Goal: Information Seeking & Learning: Get advice/opinions

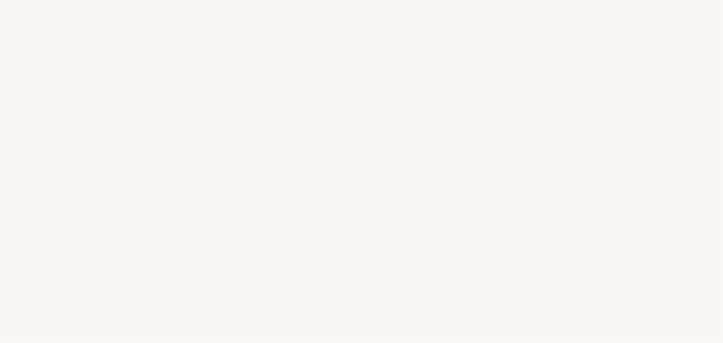
select select "IT"
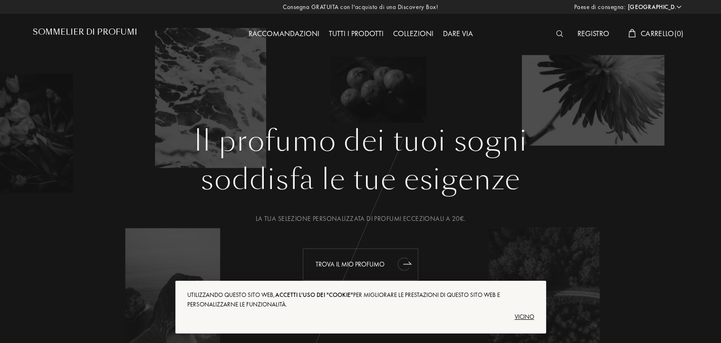
click at [390, 264] on div "Trova il mio profumo" at bounding box center [360, 264] width 115 height 32
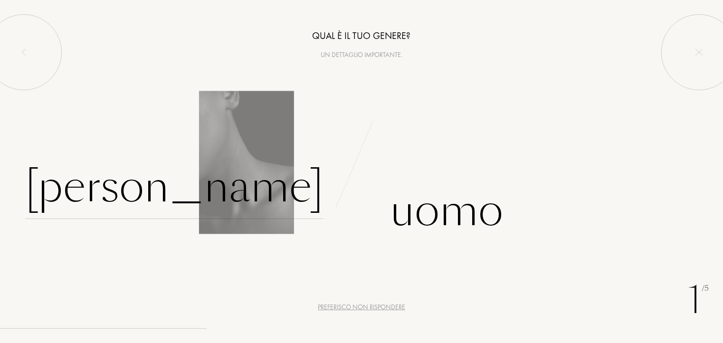
click at [284, 198] on font "Donna" at bounding box center [174, 187] width 298 height 60
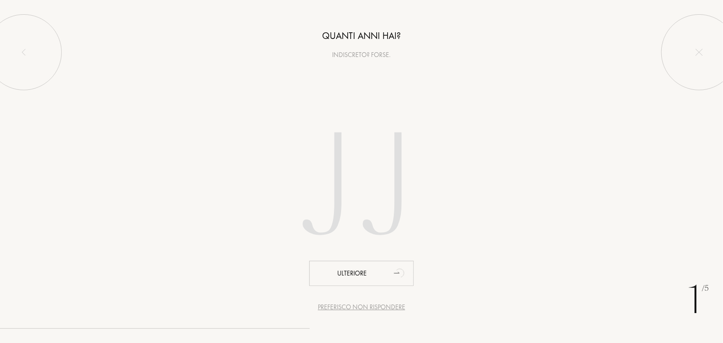
click at [358, 203] on input "number" at bounding box center [361, 189] width 271 height 192
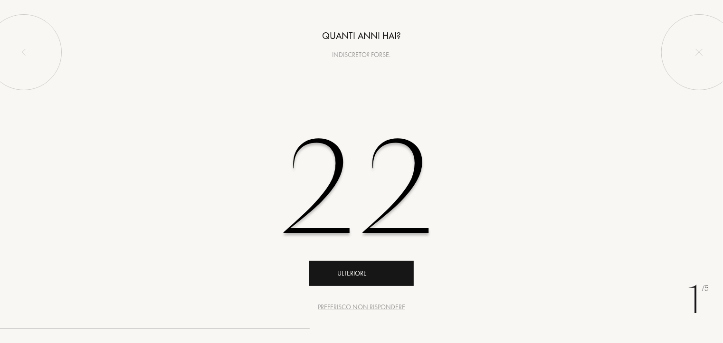
type input "22"
click at [374, 279] on div "Ulteriore" at bounding box center [361, 273] width 105 height 25
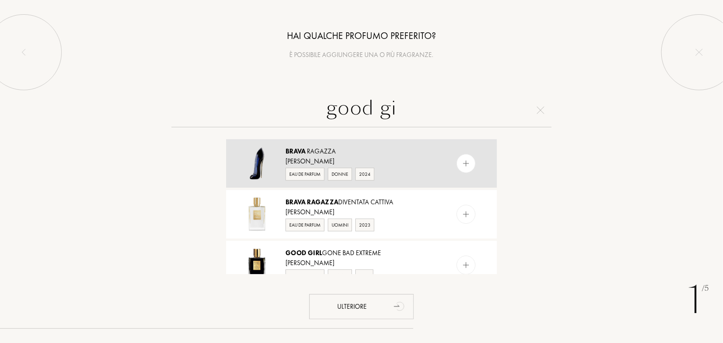
type input "good gi"
click at [405, 150] on div "Brava ragazza" at bounding box center [360, 151] width 151 height 10
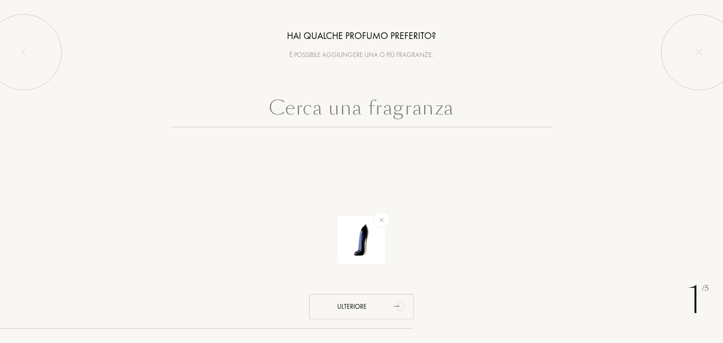
click at [415, 114] on input "text" at bounding box center [361, 110] width 380 height 34
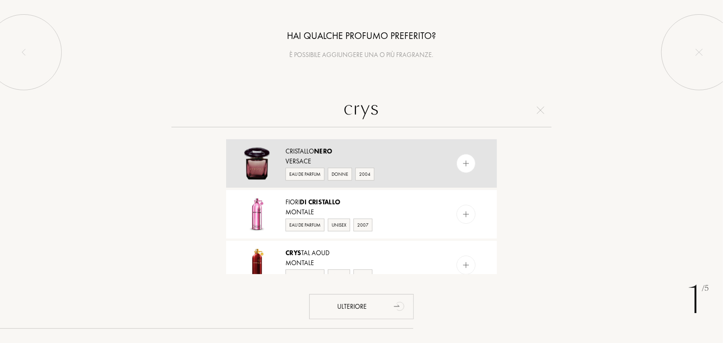
type input "crys"
click at [384, 155] on div "Cristallo Nero" at bounding box center [360, 151] width 151 height 10
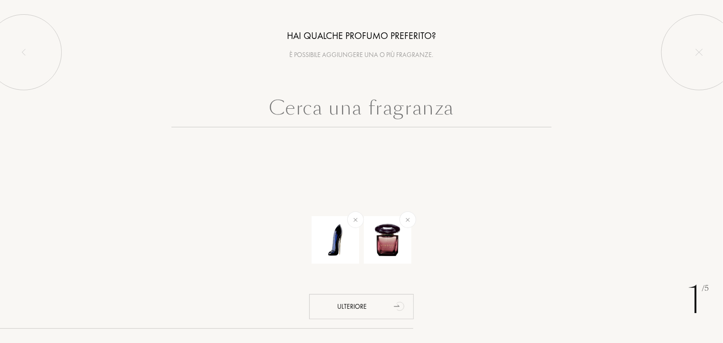
click at [384, 109] on input "text" at bounding box center [361, 110] width 380 height 34
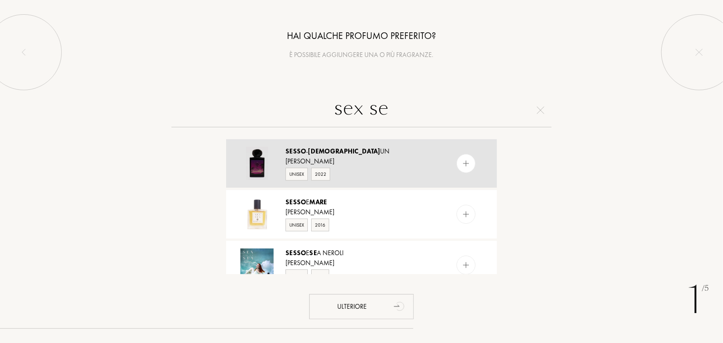
type input "sex se"
click at [360, 152] on div "Sesso - Vedi un" at bounding box center [360, 151] width 151 height 10
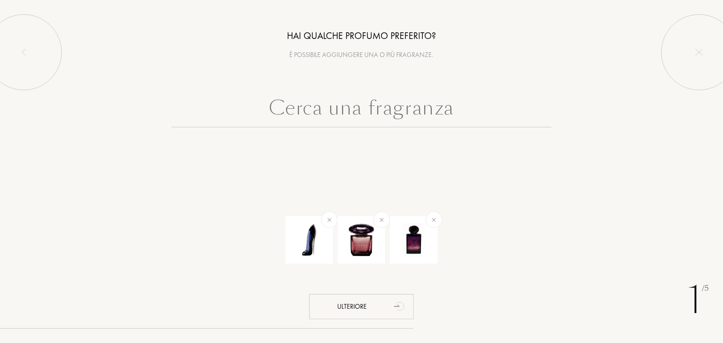
click at [389, 101] on input "text" at bounding box center [361, 110] width 380 height 34
click at [431, 219] on img at bounding box center [433, 219] width 11 height 11
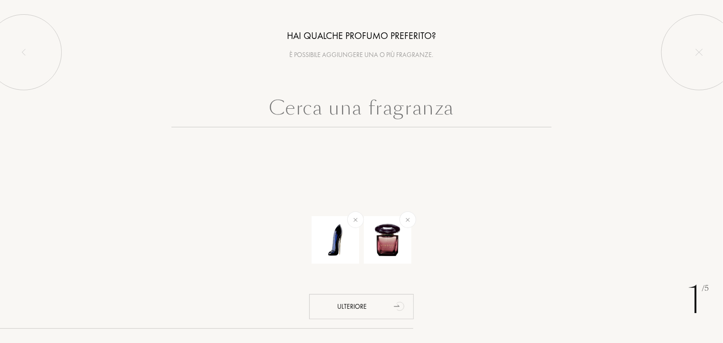
click at [386, 113] on input "text" at bounding box center [361, 110] width 380 height 34
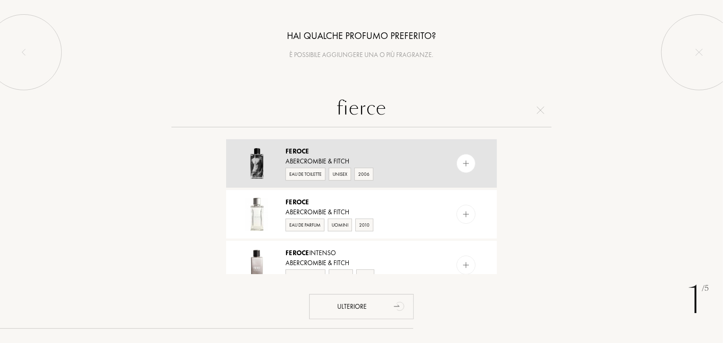
type input "fierce"
click at [379, 164] on div "Abercrombie & Fitch" at bounding box center [360, 161] width 151 height 10
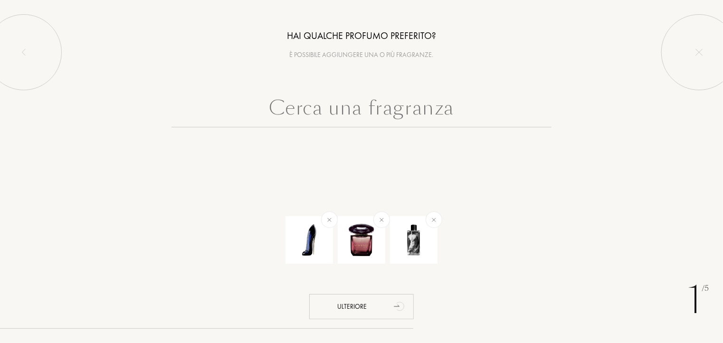
click at [419, 96] on input "text" at bounding box center [361, 110] width 380 height 34
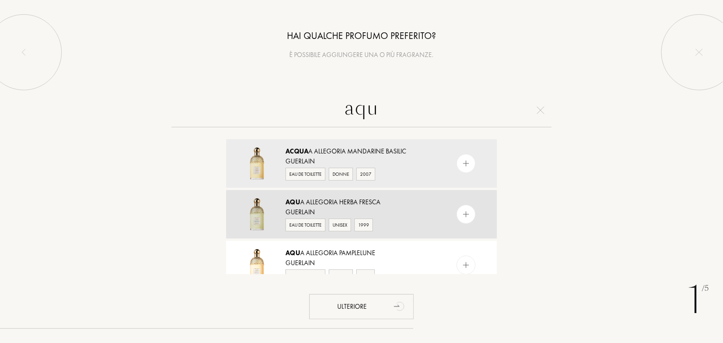
scroll to position [48, 0]
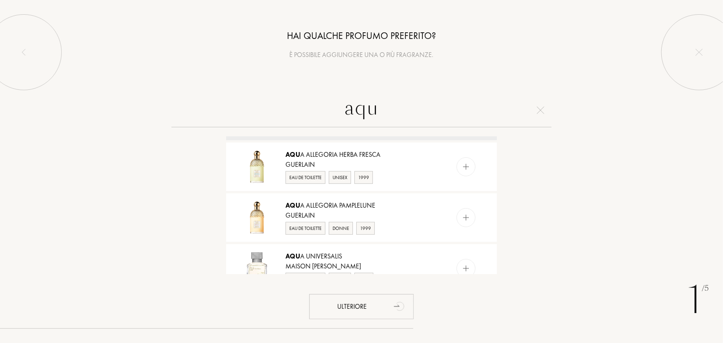
click at [356, 110] on input "aqu" at bounding box center [361, 110] width 380 height 34
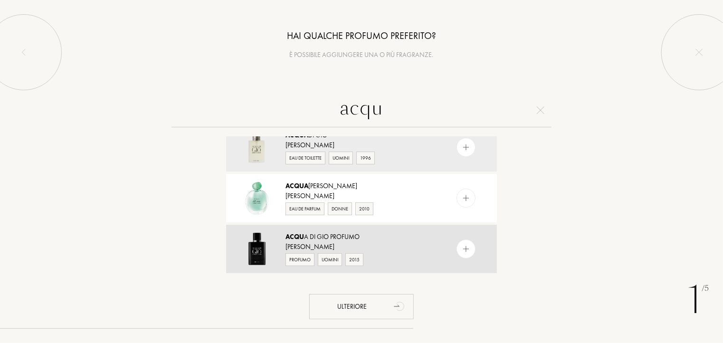
scroll to position [0, 0]
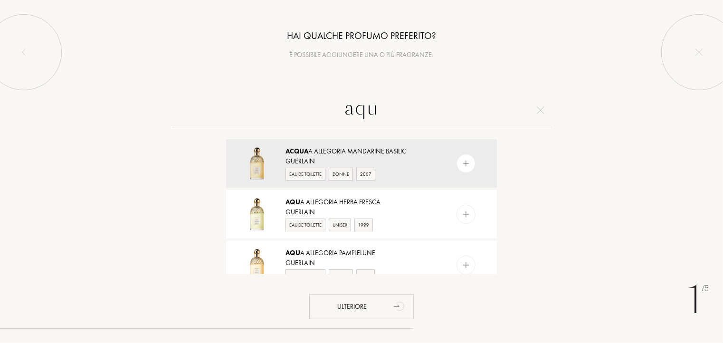
click at [521, 95] on input "aqu" at bounding box center [361, 110] width 380 height 34
type input "aqu"
drag, startPoint x: 390, startPoint y: 112, endPoint x: 299, endPoint y: 126, distance: 91.3
click at [299, 126] on input "aqu" at bounding box center [361, 110] width 380 height 34
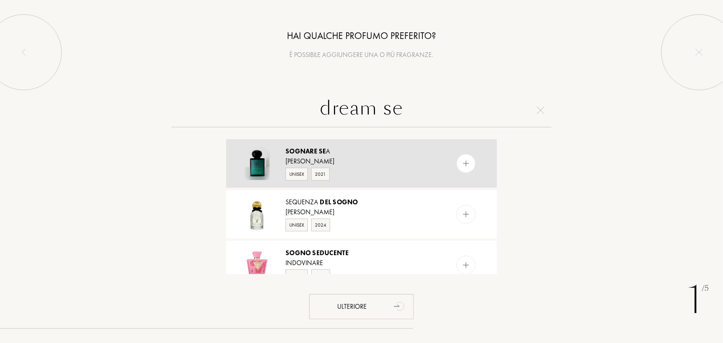
type input "dream se"
click at [316, 161] on font "Lorenzo Pazzaglia" at bounding box center [309, 161] width 49 height 9
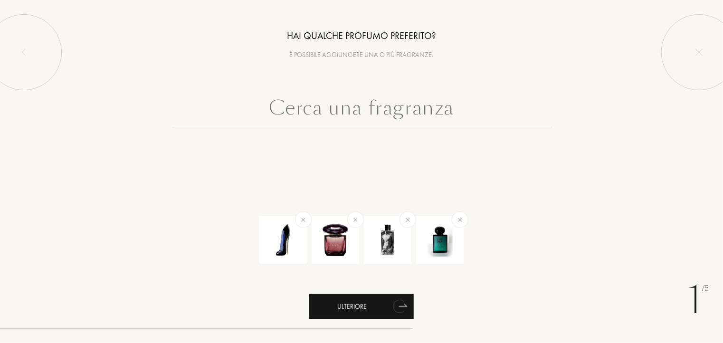
click at [374, 303] on div "Ulteriore" at bounding box center [361, 306] width 105 height 25
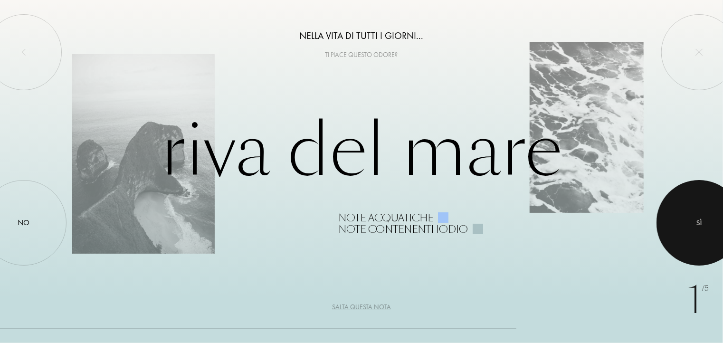
click at [697, 223] on font "SÌ" at bounding box center [699, 223] width 6 height 10
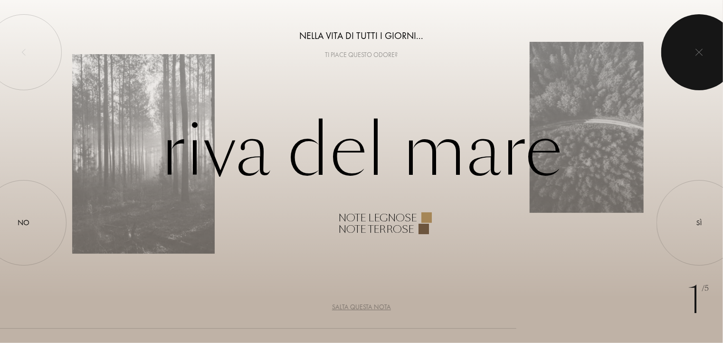
click at [690, 70] on div at bounding box center [699, 52] width 76 height 76
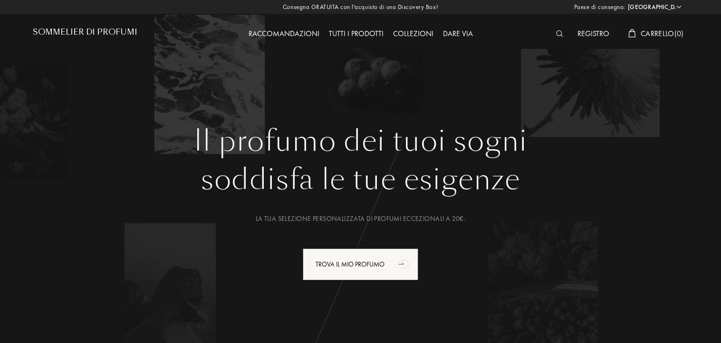
select select "IT"
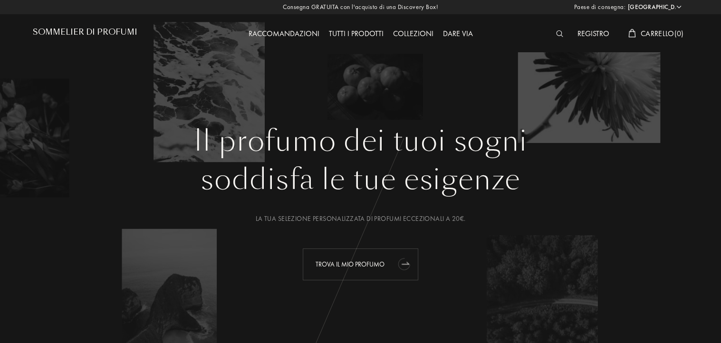
click at [344, 263] on font "Trova il mio profumo" at bounding box center [349, 264] width 69 height 9
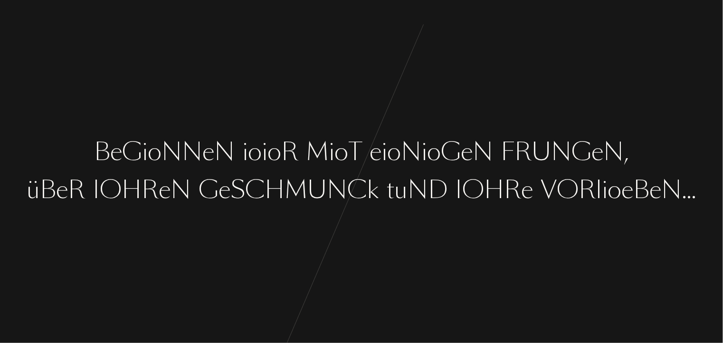
click at [389, 166] on font "io" at bounding box center [391, 152] width 19 height 33
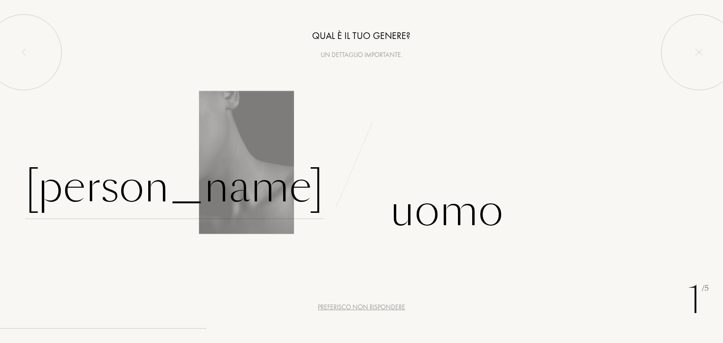
click at [272, 188] on font "Donna" at bounding box center [174, 187] width 298 height 60
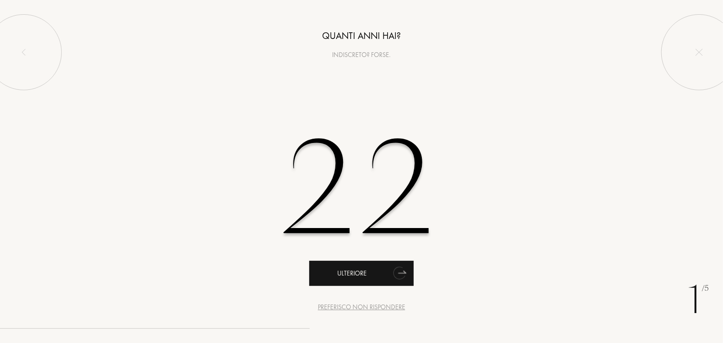
type input "22"
click at [384, 280] on div "Ulteriore" at bounding box center [361, 273] width 105 height 25
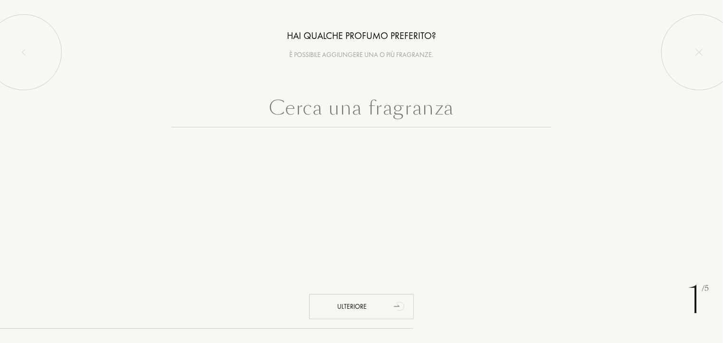
click at [346, 117] on input "text" at bounding box center [361, 110] width 380 height 34
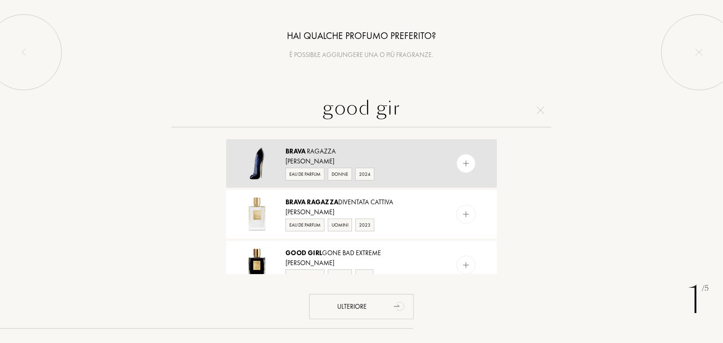
type input "good gir"
click at [338, 144] on div "Brava ragazza Carolina Herrera Eau de Parfum Donne 2024" at bounding box center [361, 163] width 271 height 48
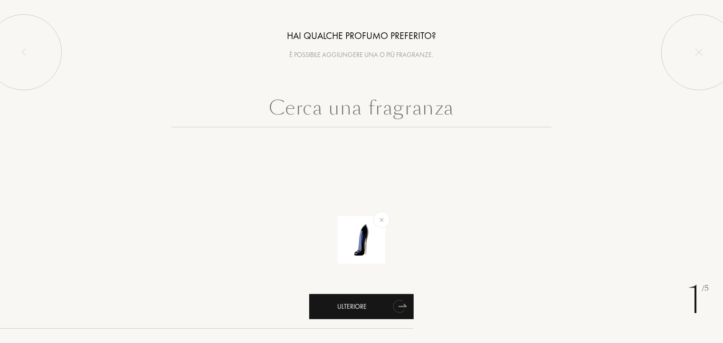
click at [385, 310] on div "Ulteriore" at bounding box center [361, 306] width 105 height 25
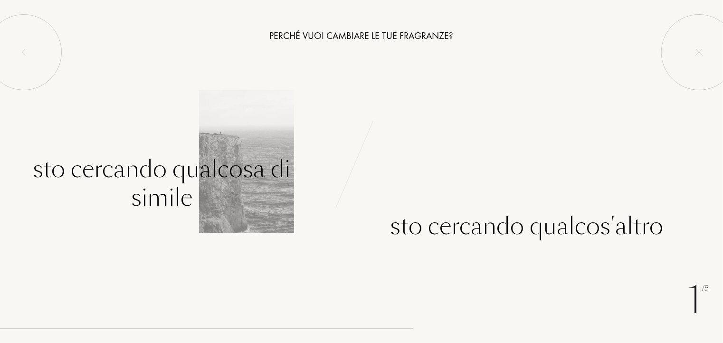
click at [227, 161] on font "Sto cercando qualcosa di simile" at bounding box center [161, 183] width 257 height 62
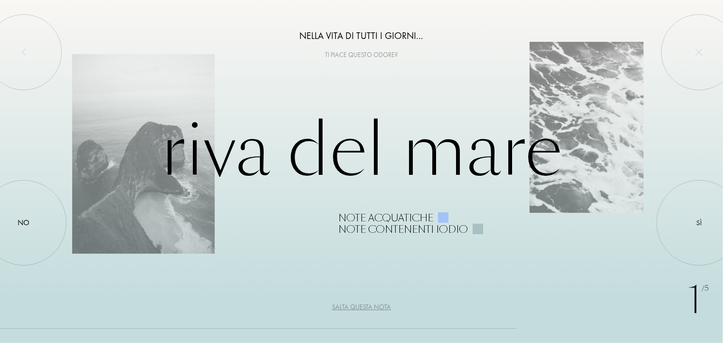
click at [367, 305] on font "Salta questa nota" at bounding box center [361, 307] width 59 height 9
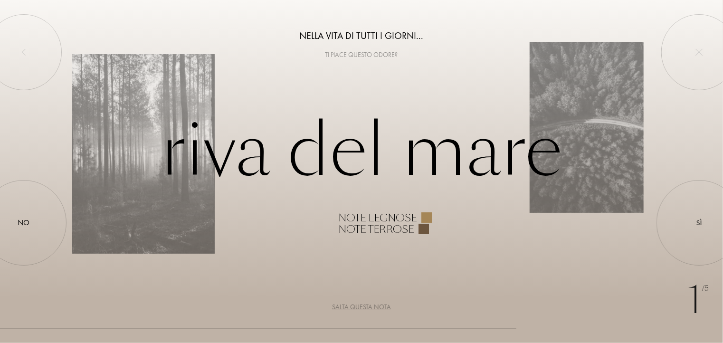
click at [367, 305] on font "Salta questa nota" at bounding box center [361, 307] width 59 height 9
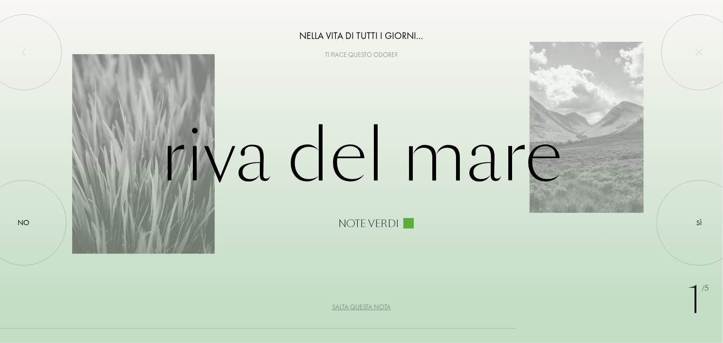
click at [338, 307] on font "Salta questa nota" at bounding box center [361, 307] width 59 height 9
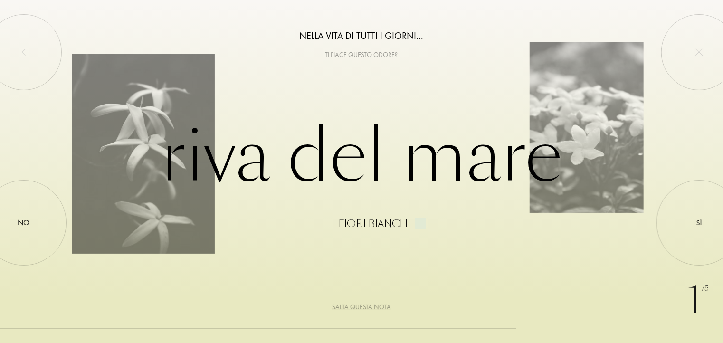
click at [355, 304] on font "Salta questa nota" at bounding box center [361, 307] width 59 height 9
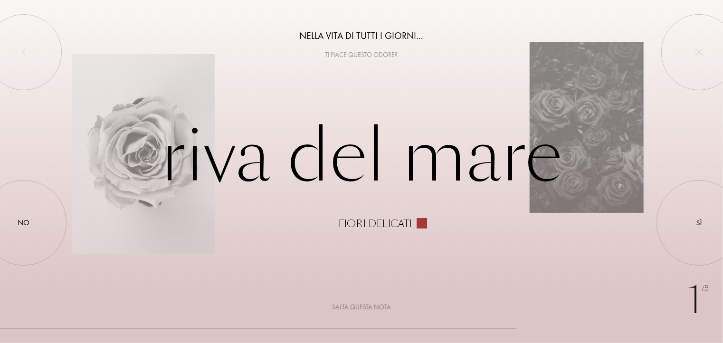
click at [355, 304] on font "Salta questa nota" at bounding box center [361, 307] width 59 height 9
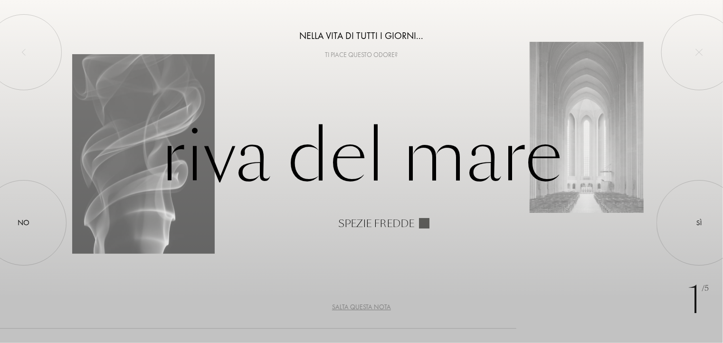
click at [355, 304] on font "Salta questa nota" at bounding box center [361, 307] width 59 height 9
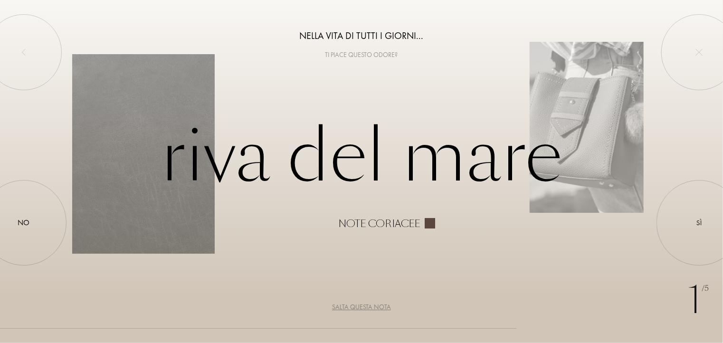
click at [355, 304] on font "Salta questa nota" at bounding box center [361, 307] width 59 height 9
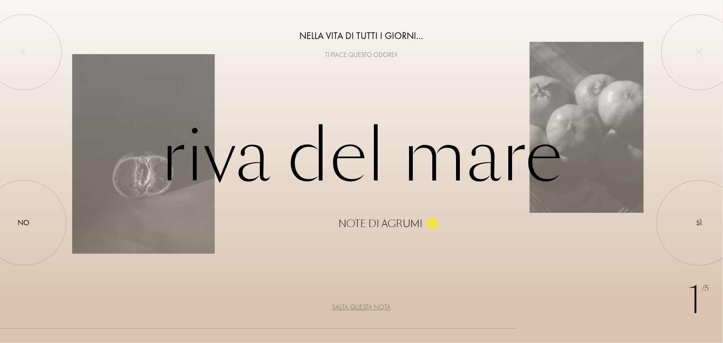
click at [355, 304] on font "Salta questa nota" at bounding box center [361, 307] width 59 height 9
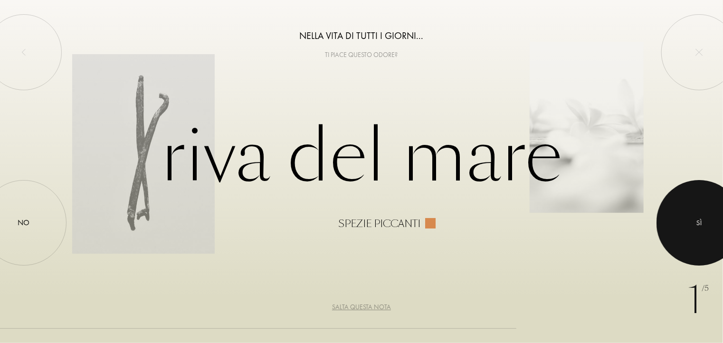
click at [701, 211] on div at bounding box center [699, 223] width 86 height 86
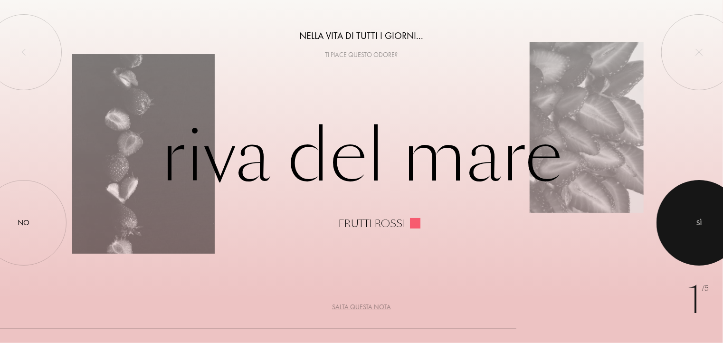
click at [701, 211] on div at bounding box center [699, 223] width 86 height 86
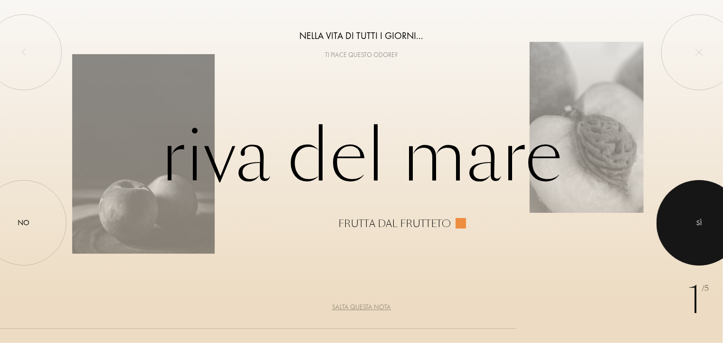
click at [696, 235] on div at bounding box center [699, 223] width 86 height 86
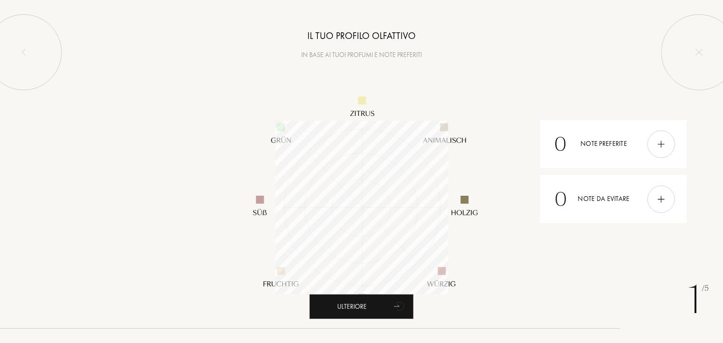
scroll to position [173, 173]
click at [612, 80] on div at bounding box center [361, 207] width 723 height 295
click at [661, 142] on img at bounding box center [661, 144] width 10 height 10
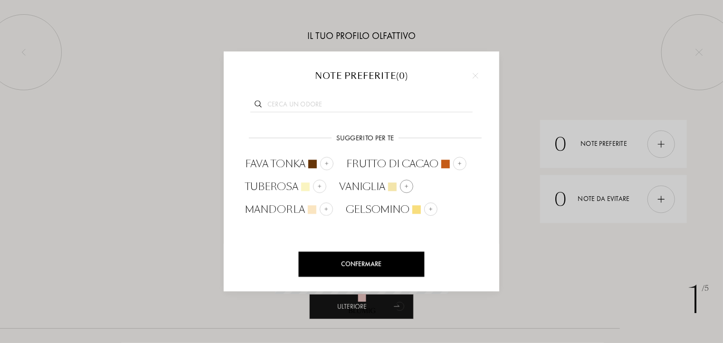
click at [405, 184] on img at bounding box center [406, 186] width 5 height 5
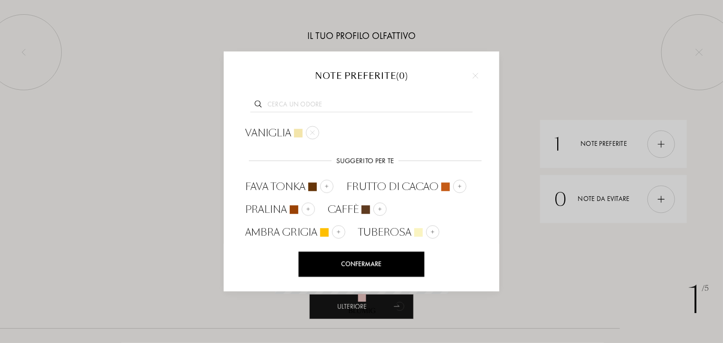
click at [386, 265] on div "Confermare" at bounding box center [362, 264] width 126 height 25
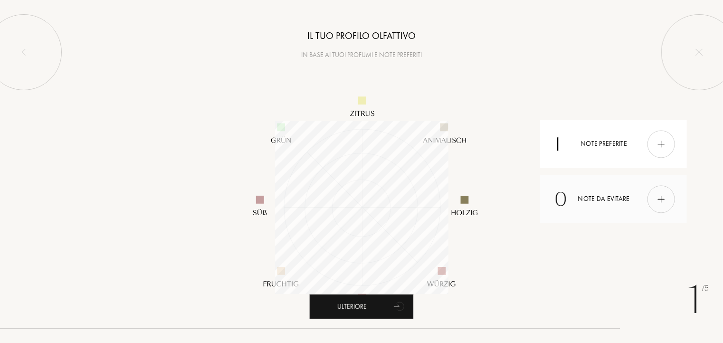
click at [662, 196] on img at bounding box center [661, 199] width 10 height 10
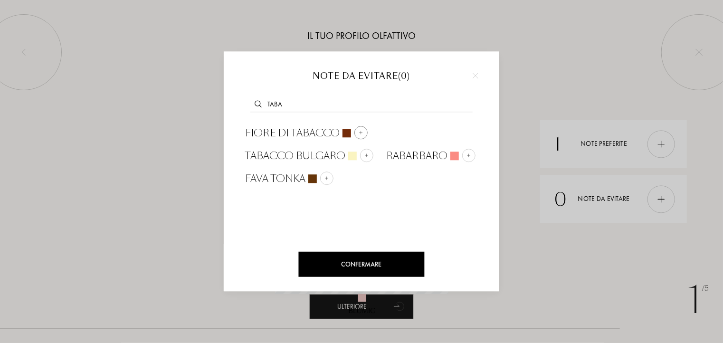
type input "taba"
click at [359, 130] on img at bounding box center [361, 132] width 5 height 5
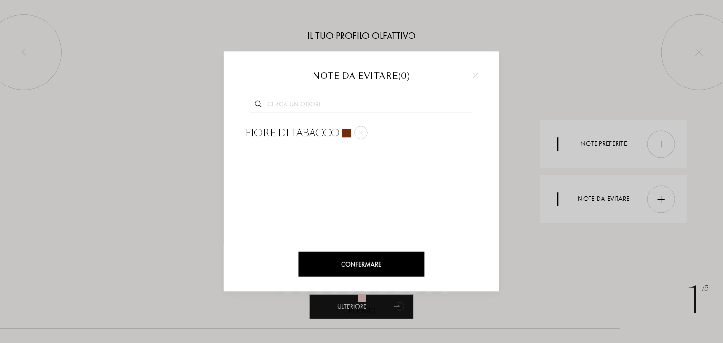
click at [378, 260] on font "Confermare" at bounding box center [362, 264] width 40 height 9
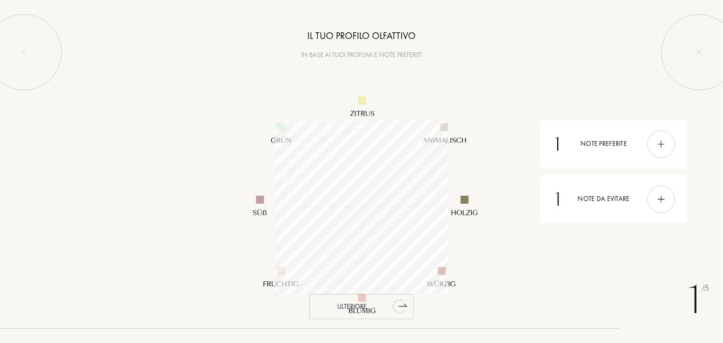
click at [385, 303] on div "Ulteriore" at bounding box center [361, 306] width 105 height 25
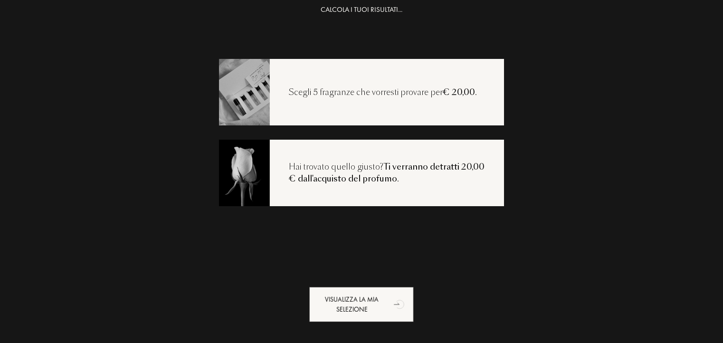
scroll to position [19, 0]
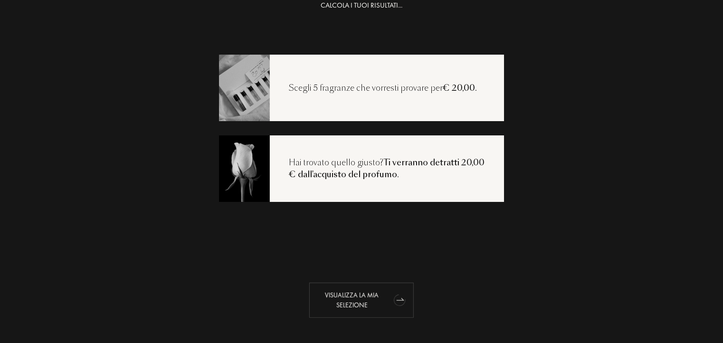
click at [378, 297] on div "Visualizza la mia selezione" at bounding box center [361, 300] width 105 height 35
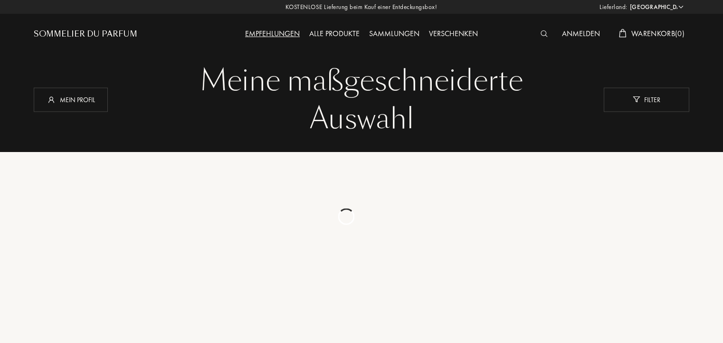
select select "IT"
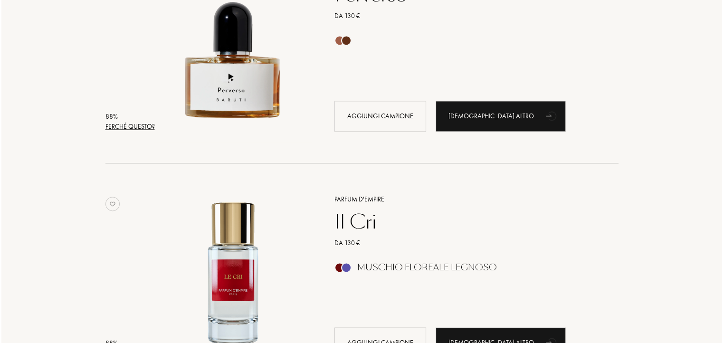
scroll to position [1330, 0]
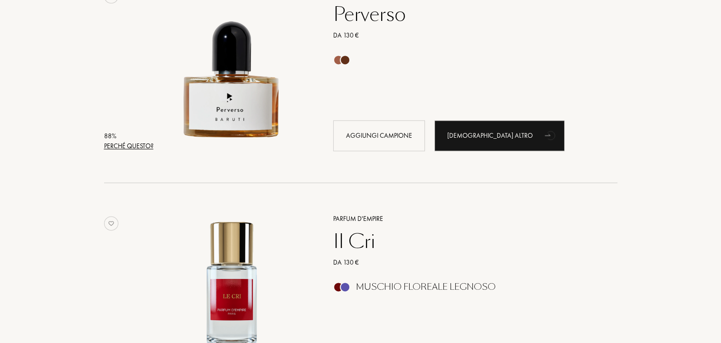
click at [124, 145] on font "Perché questo?" at bounding box center [128, 146] width 49 height 9
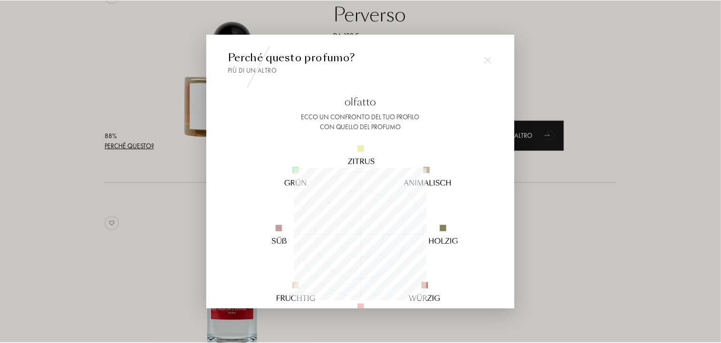
scroll to position [133, 133]
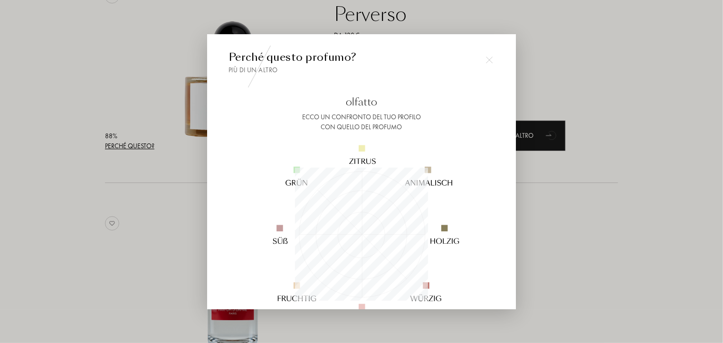
click at [492, 61] on img at bounding box center [489, 60] width 7 height 7
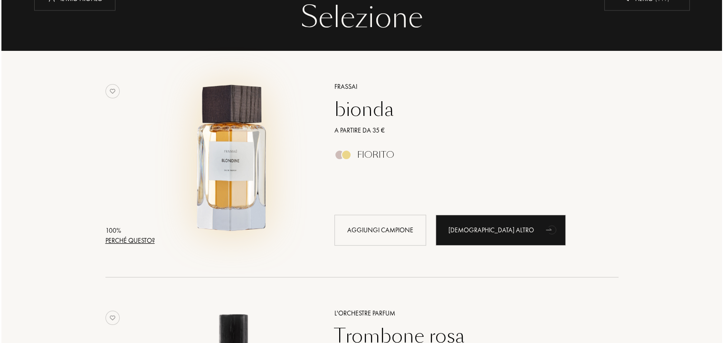
scroll to position [162, 0]
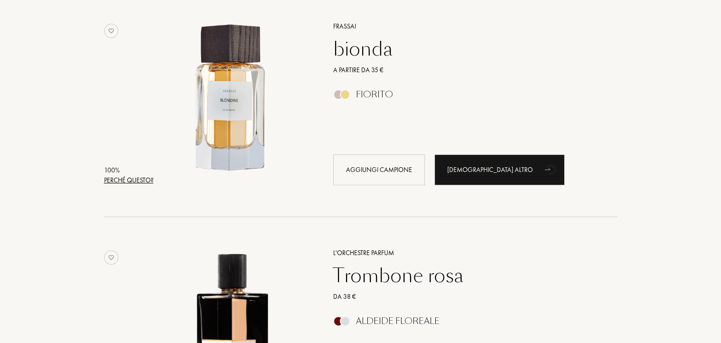
click at [120, 179] on font "Perché questo?" at bounding box center [128, 180] width 49 height 9
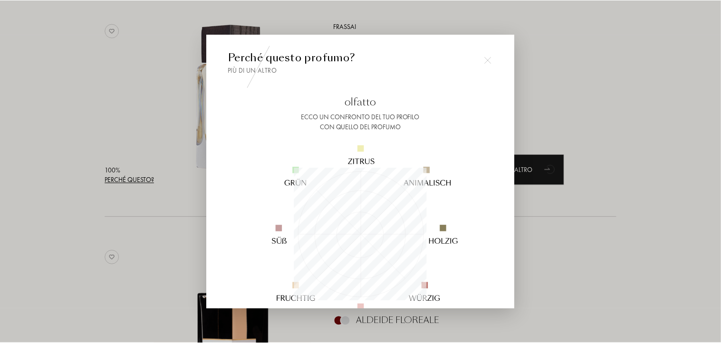
scroll to position [133, 133]
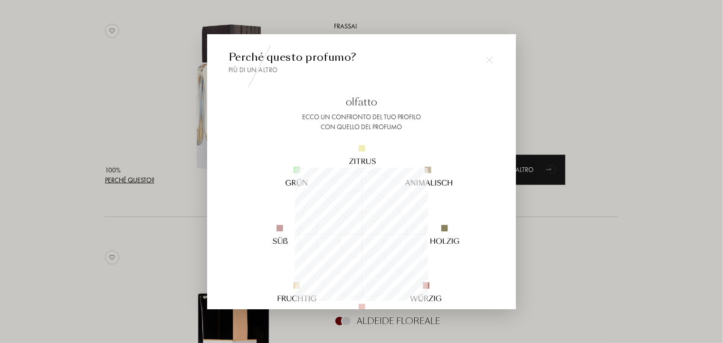
click at [494, 61] on div at bounding box center [489, 59] width 19 height 19
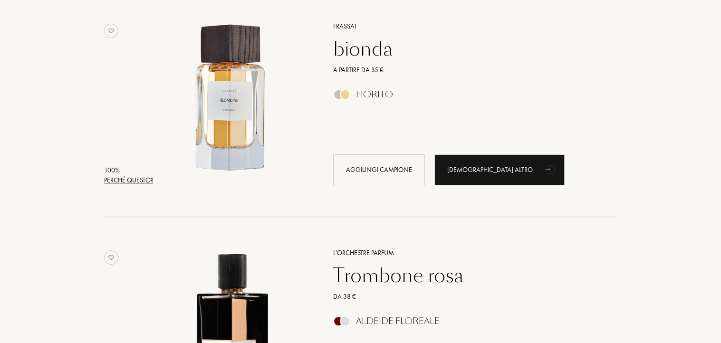
click at [360, 50] on font "bionda" at bounding box center [362, 49] width 59 height 27
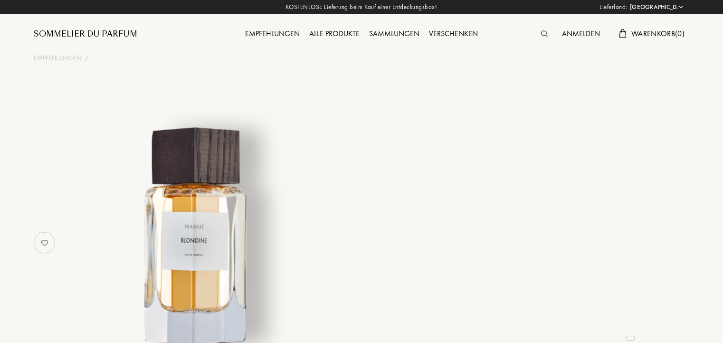
select select "IT"
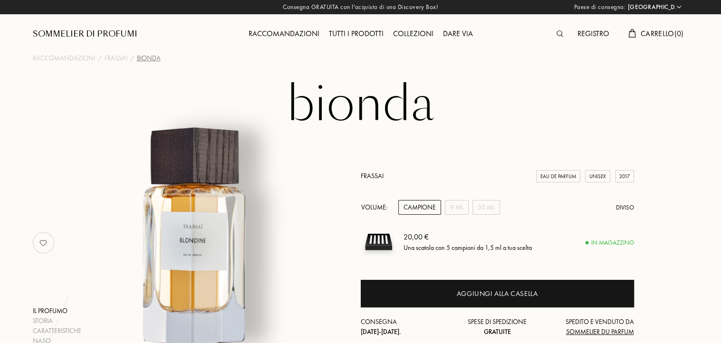
click at [370, 32] on font "Tutti i prodotti" at bounding box center [356, 34] width 55 height 10
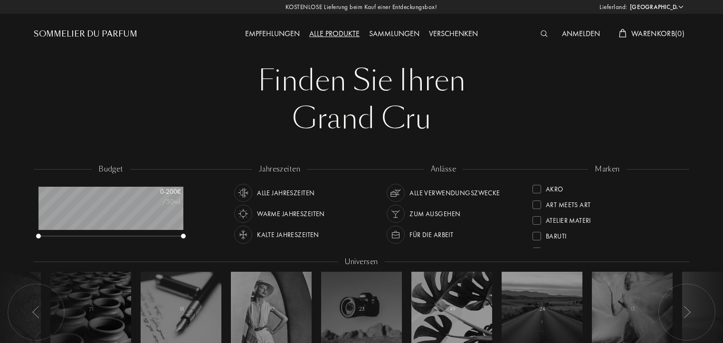
select select "IT"
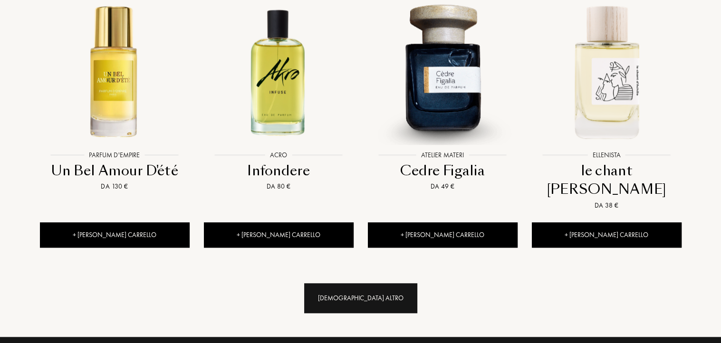
scroll to position [998, 0]
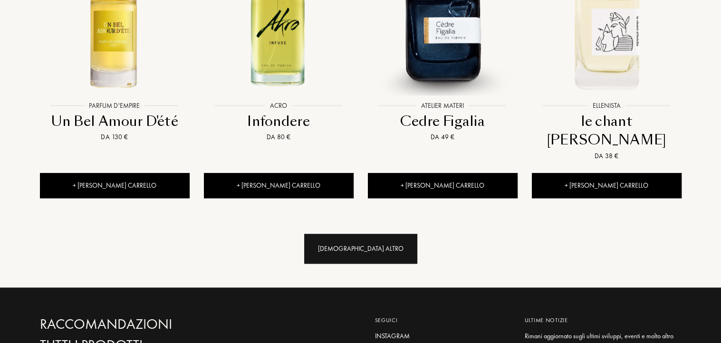
click at [354, 244] on font "[DEMOGRAPHIC_DATA] altro" at bounding box center [361, 248] width 86 height 9
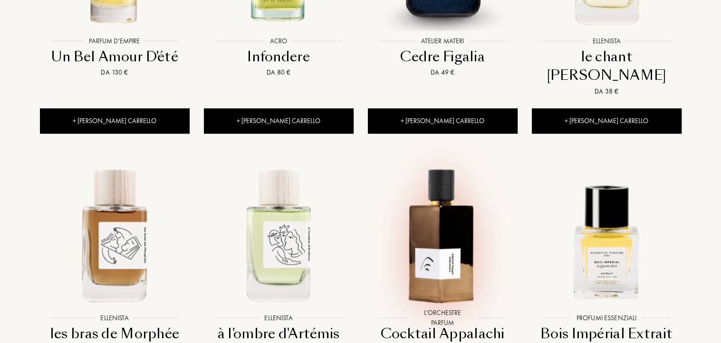
scroll to position [1188, 0]
